Goal: Task Accomplishment & Management: Use online tool/utility

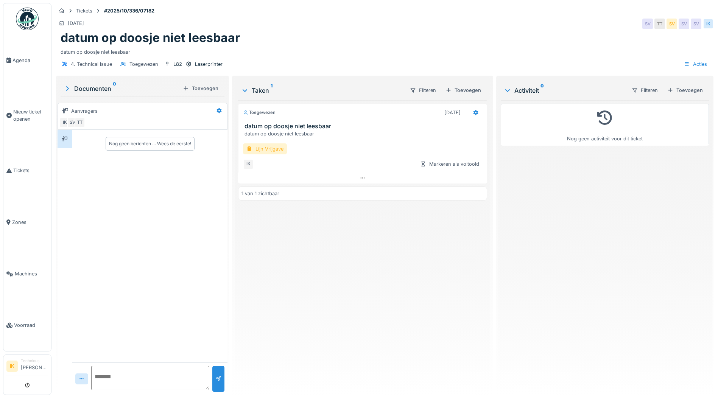
click at [265, 149] on div "Lijn Vrijgave" at bounding box center [265, 148] width 44 height 11
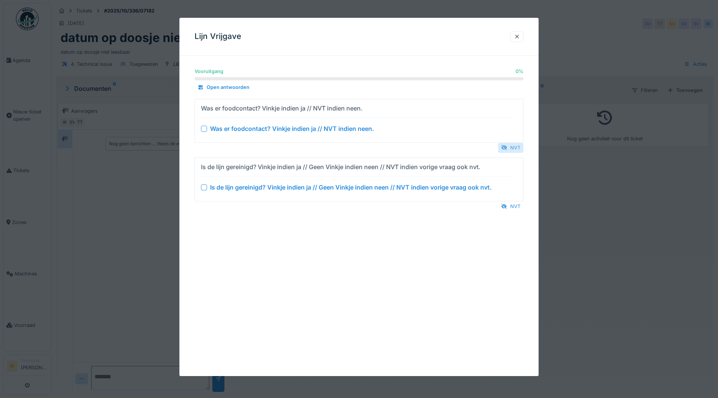
click at [513, 145] on div "NVT" at bounding box center [510, 148] width 25 height 10
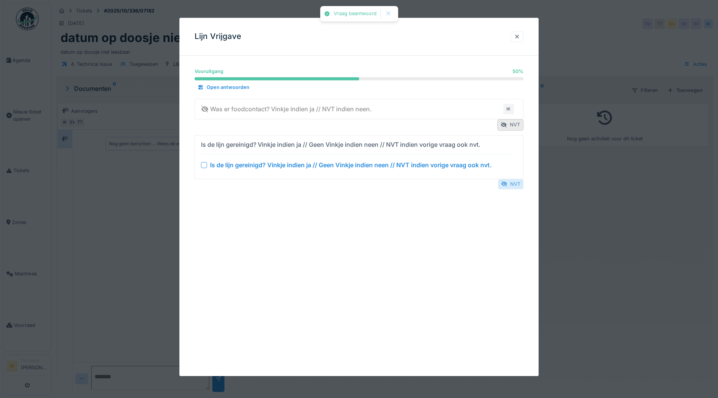
click at [507, 187] on div at bounding box center [504, 183] width 6 height 7
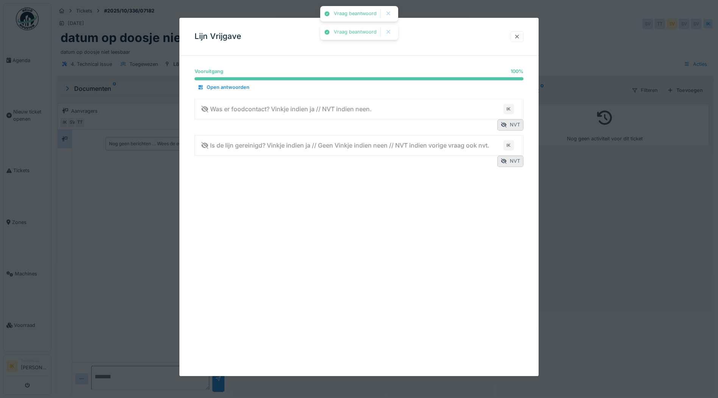
click at [519, 35] on div at bounding box center [517, 36] width 6 height 7
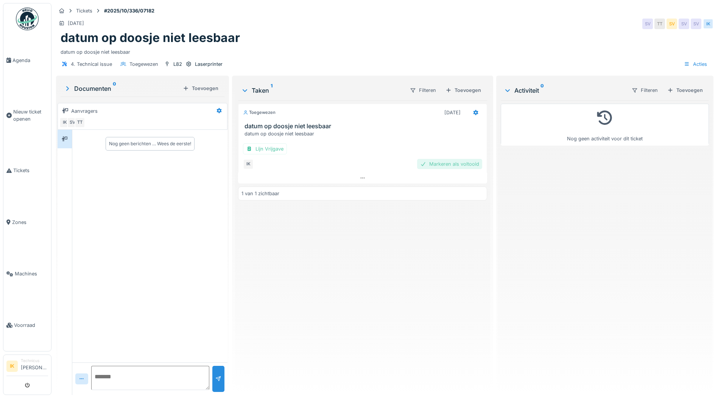
click at [453, 165] on div "Markeren als voltooid" at bounding box center [449, 164] width 65 height 10
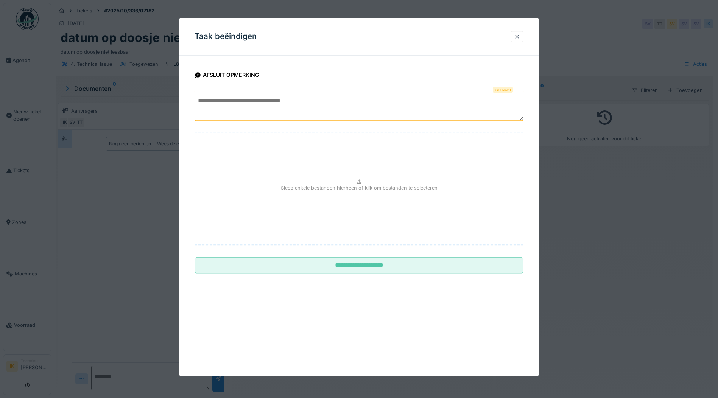
click at [217, 100] on textarea at bounding box center [358, 105] width 329 height 31
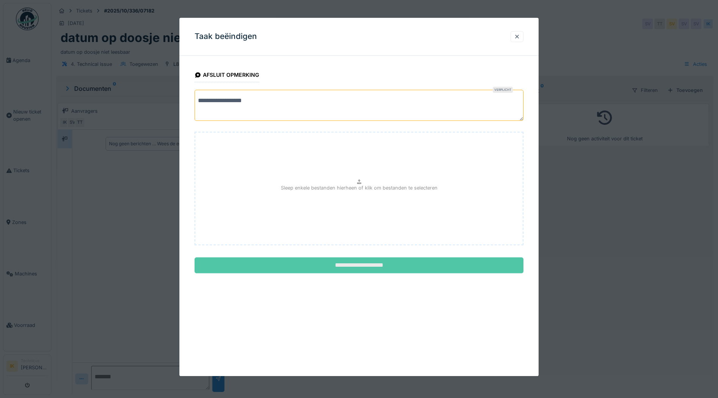
type textarea "**********"
click at [378, 265] on input "**********" at bounding box center [358, 266] width 329 height 16
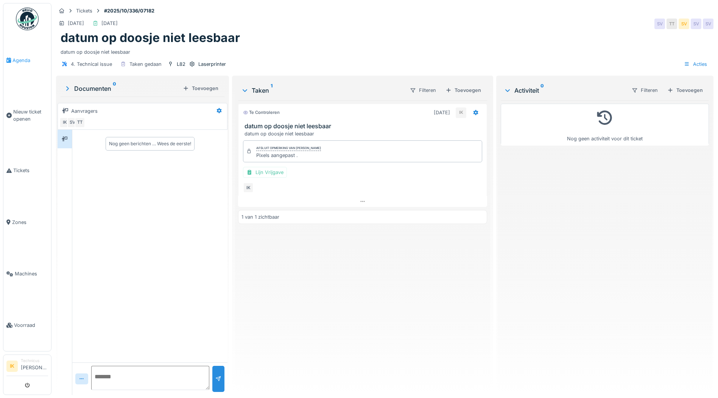
click at [21, 59] on span "Agenda" at bounding box center [30, 60] width 36 height 7
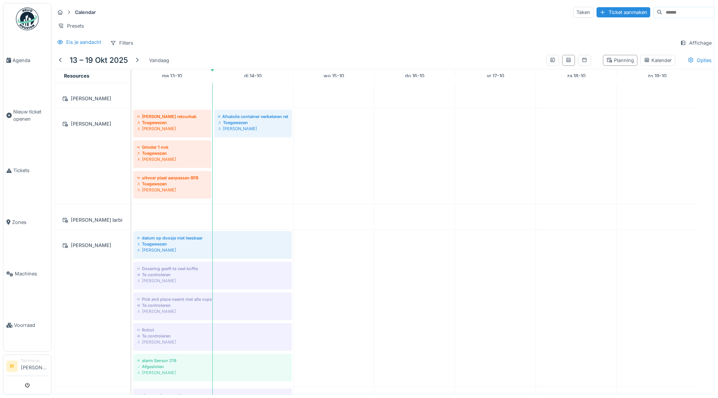
scroll to position [681, 0]
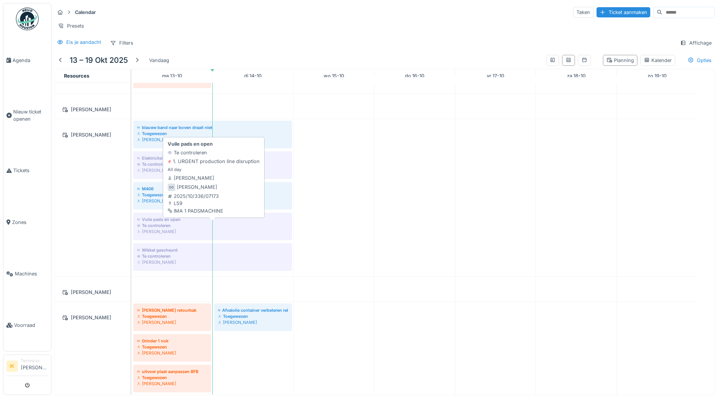
click at [185, 229] on div "Damian Olejnik" at bounding box center [212, 232] width 151 height 6
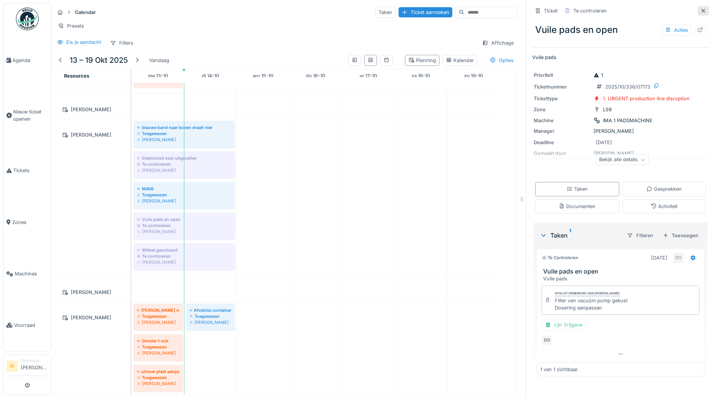
click at [700, 8] on icon at bounding box center [703, 10] width 6 height 5
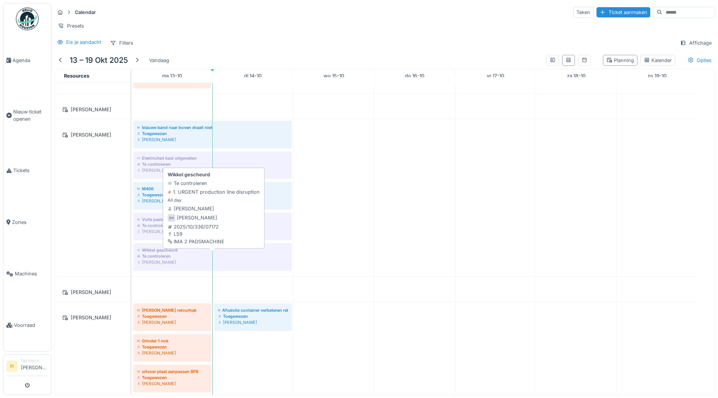
click at [167, 253] on div "Te controleren" at bounding box center [212, 256] width 151 height 6
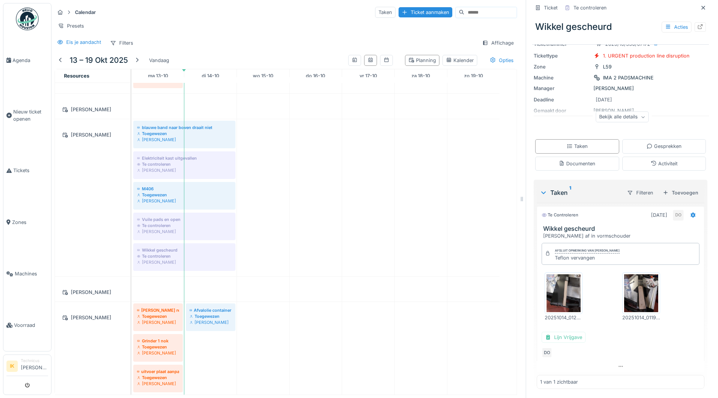
click at [555, 287] on img at bounding box center [563, 293] width 34 height 38
click at [638, 286] on img at bounding box center [641, 293] width 34 height 38
click at [700, 5] on icon at bounding box center [703, 7] width 6 height 5
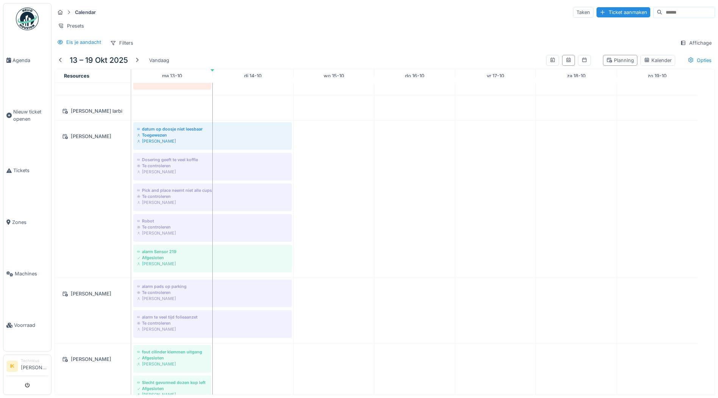
scroll to position [870, 0]
